Goal: Task Accomplishment & Management: Manage account settings

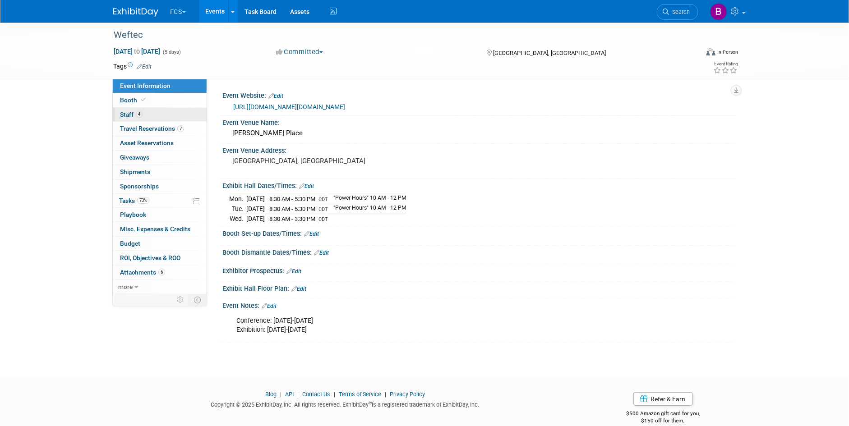
click at [127, 114] on span "Staff 4" at bounding box center [131, 114] width 23 height 7
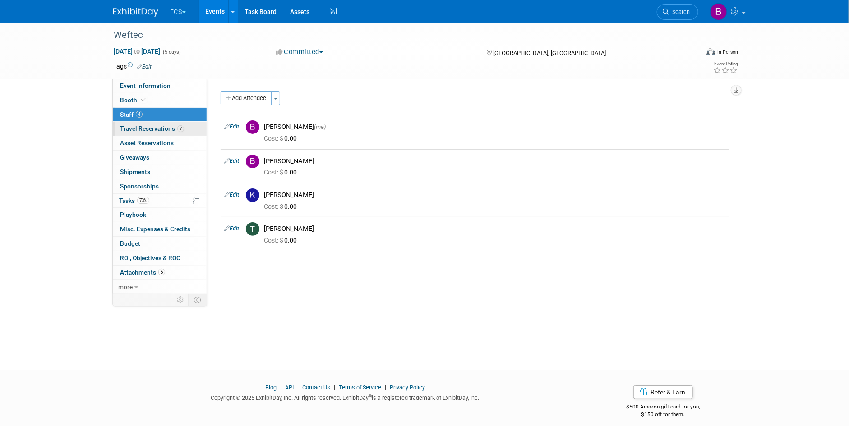
click at [156, 125] on span "Travel Reservations 7" at bounding box center [152, 128] width 64 height 7
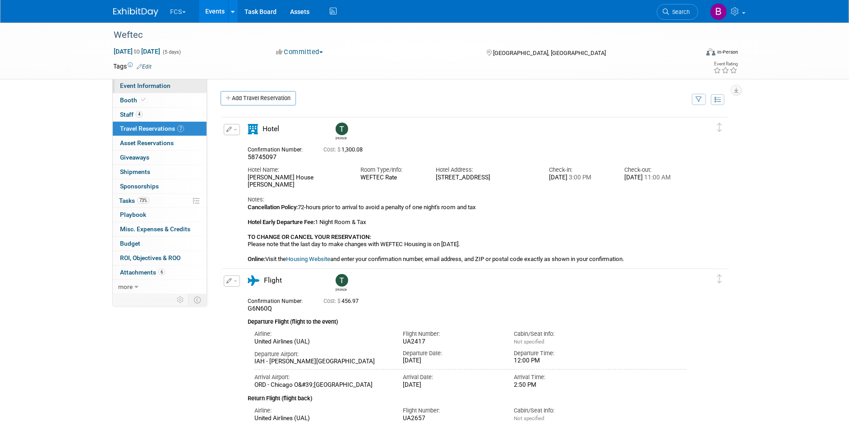
click at [135, 83] on span "Event Information" at bounding box center [145, 85] width 51 height 7
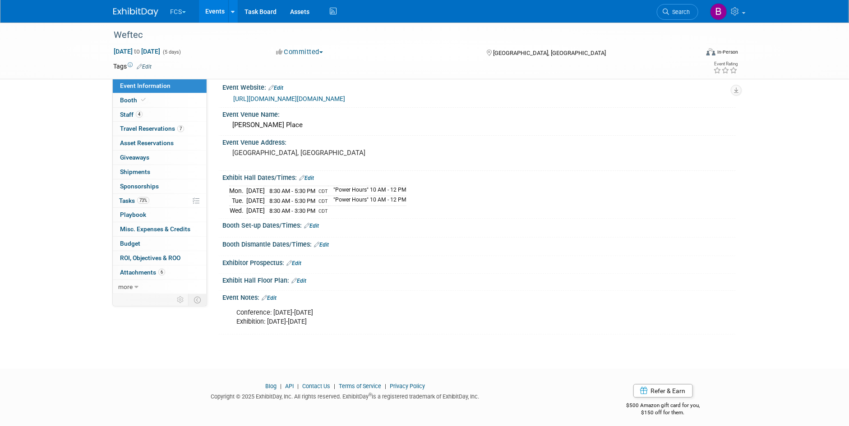
scroll to position [13, 0]
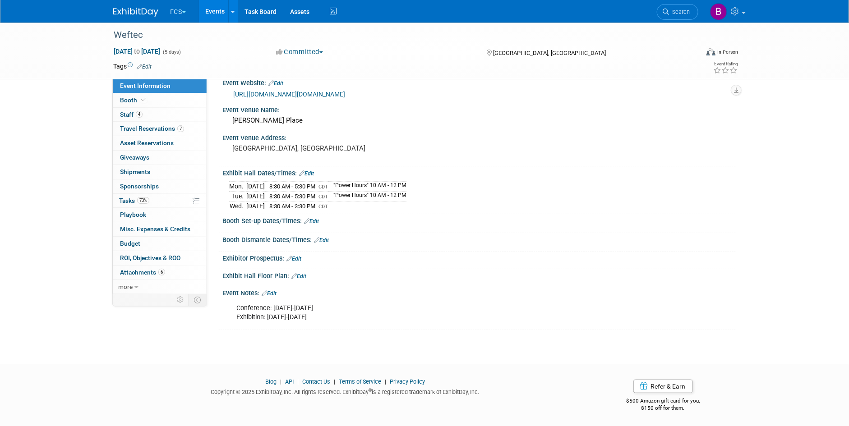
click at [273, 292] on link "Edit" at bounding box center [269, 294] width 15 height 6
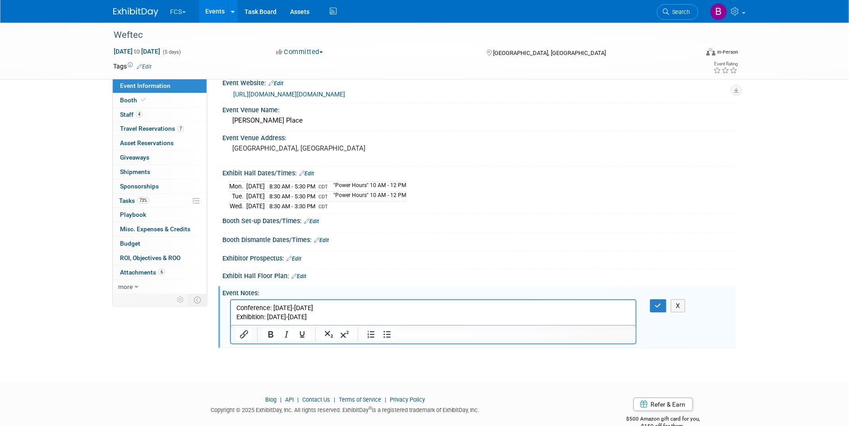
scroll to position [0, 0]
click at [345, 315] on p "Conference: September 27-October 1 Exhibition: September 29-October 1" at bounding box center [433, 313] width 394 height 18
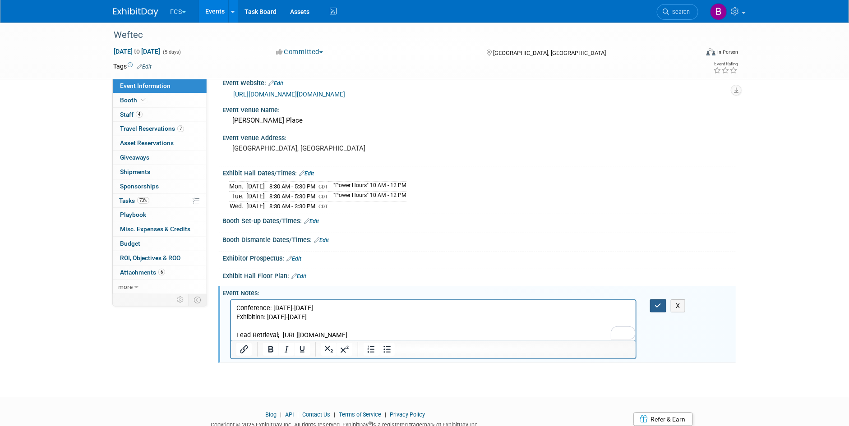
click at [658, 303] on icon "button" at bounding box center [658, 306] width 7 height 6
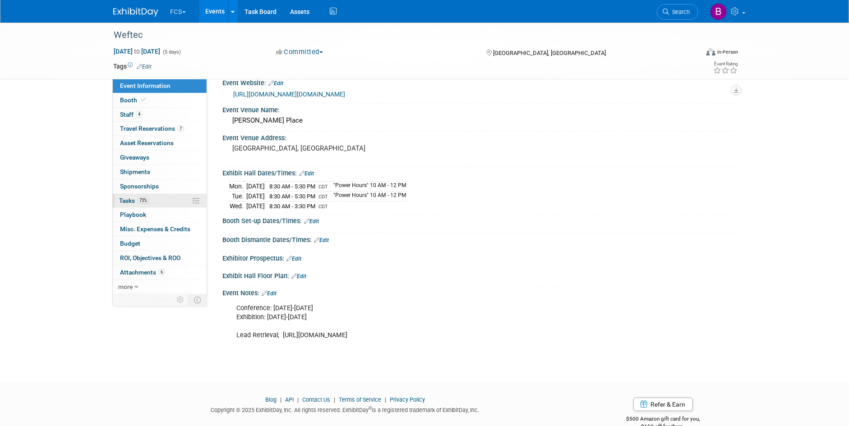
click at [121, 202] on span "Tasks 73%" at bounding box center [134, 200] width 30 height 7
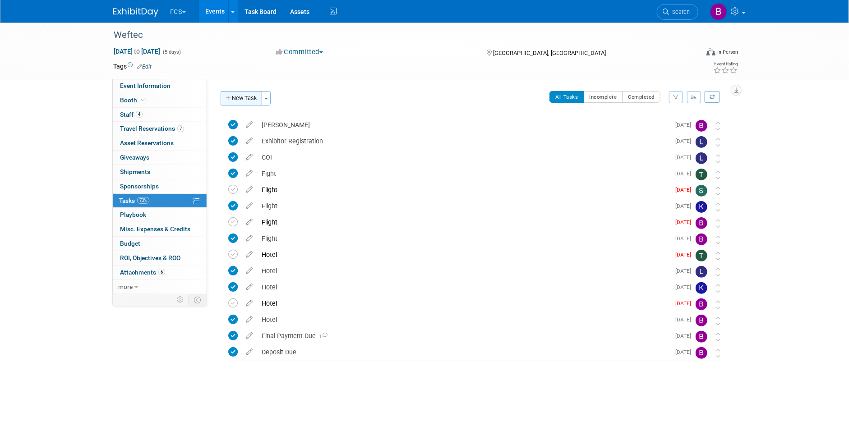
click at [239, 99] on button "New Task" at bounding box center [242, 98] width 42 height 14
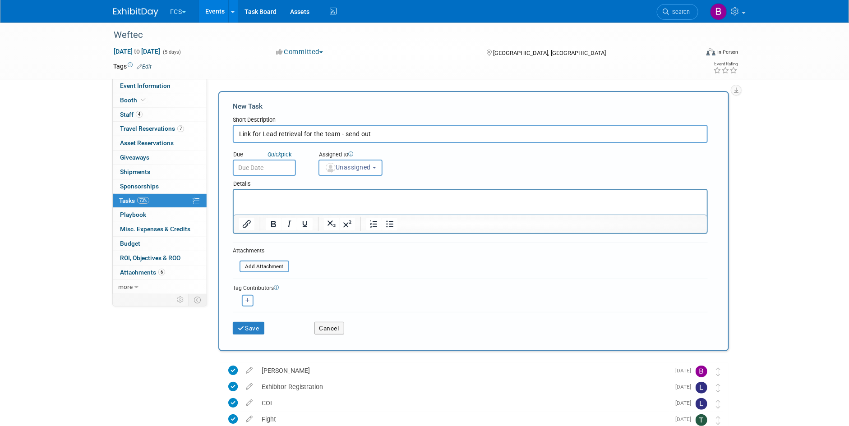
type input "Link for Lead retrieval for the team - send out"
click at [242, 192] on html at bounding box center [469, 196] width 473 height 13
click at [248, 226] on icon "Insert/edit link" at bounding box center [246, 224] width 11 height 11
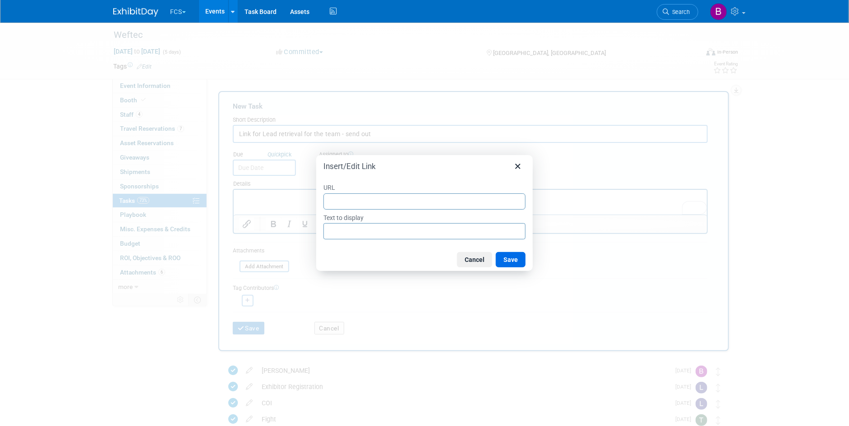
click at [340, 201] on input "URL" at bounding box center [425, 202] width 202 height 16
type input "https://activate.swap.mge360.com/?code=5310959900023956&utm_source=orderconfirm…"
click at [513, 260] on button "Save" at bounding box center [511, 259] width 30 height 15
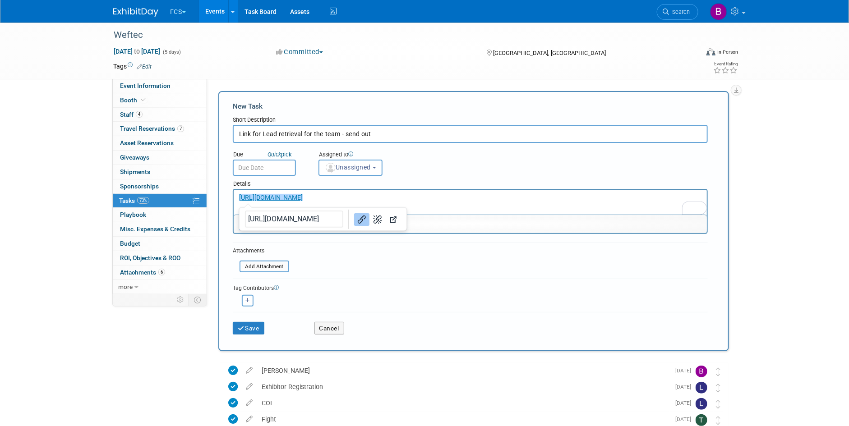
click at [245, 167] on input "text" at bounding box center [264, 168] width 63 height 16
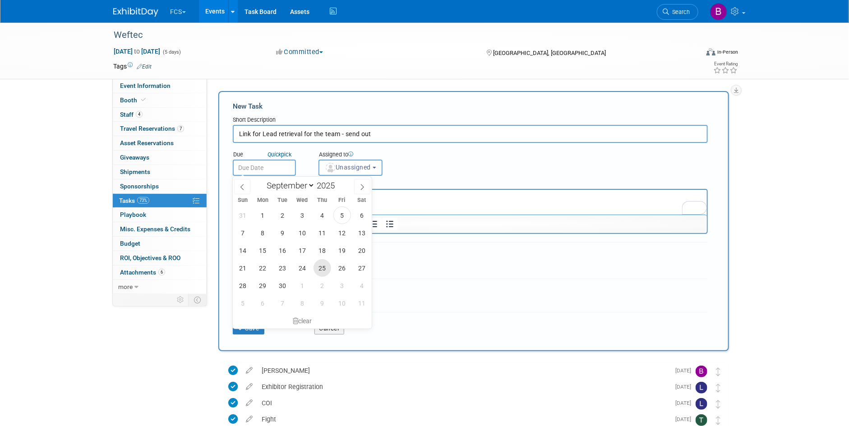
click at [321, 264] on span "25" at bounding box center [323, 268] width 18 height 18
type input "Sep 25, 2025"
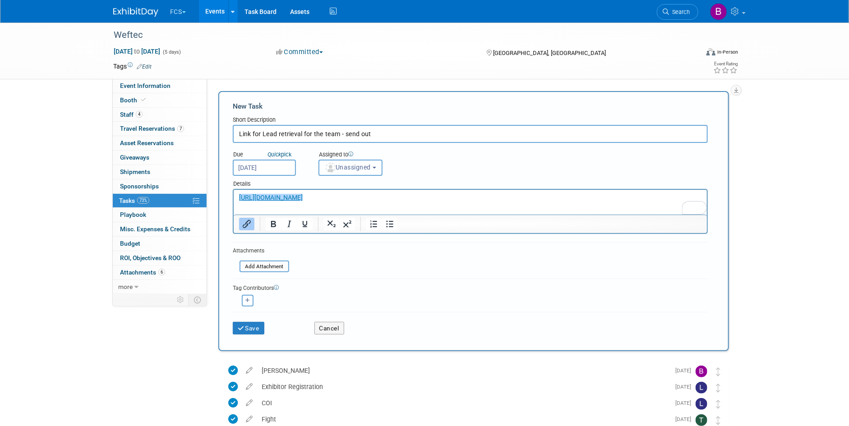
click at [361, 167] on span "Unassigned" at bounding box center [348, 167] width 46 height 7
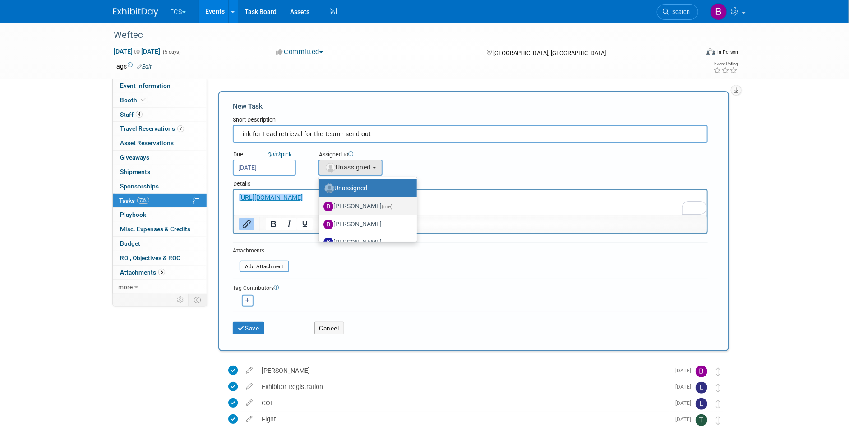
click at [336, 207] on label "Barb DeWyer (me)" at bounding box center [366, 206] width 84 height 14
click at [320, 207] on input "Barb DeWyer (me)" at bounding box center [318, 206] width 6 height 6
select select "72f5295c-949d-4bd6-bcd3-bc7aa060345a"
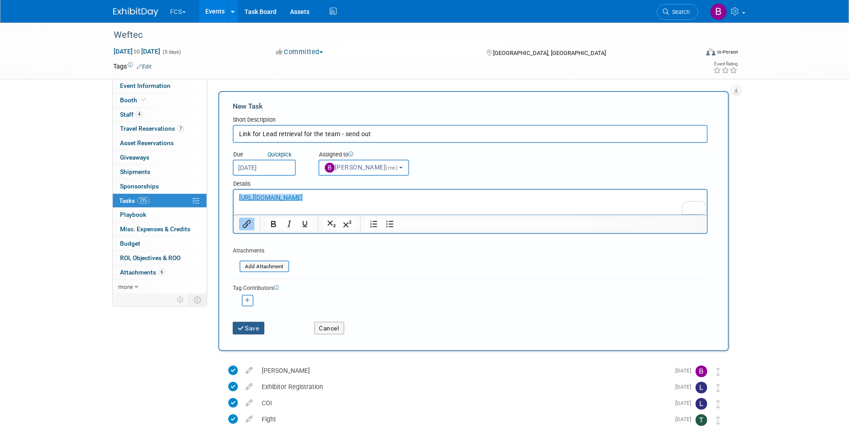
click at [248, 326] on button "Save" at bounding box center [249, 328] width 32 height 13
